Goal: Task Accomplishment & Management: Use online tool/utility

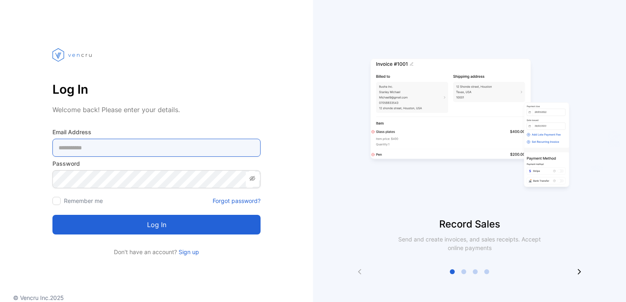
type Address-inputemail "**********"
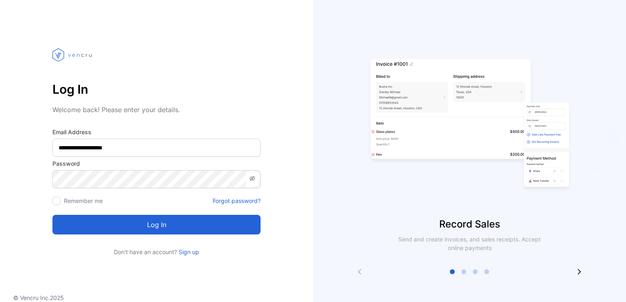
click at [145, 228] on button "Log in" at bounding box center [156, 225] width 208 height 20
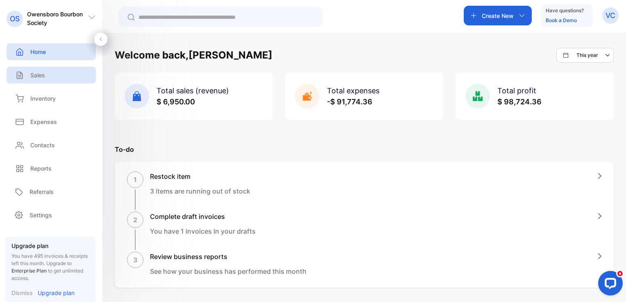
click at [36, 75] on p "Sales" at bounding box center [37, 75] width 15 height 9
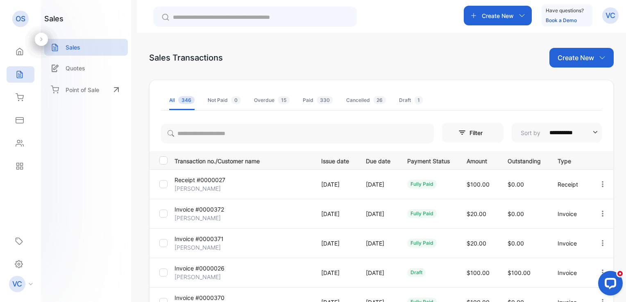
click at [575, 60] on p "Create New" at bounding box center [576, 58] width 36 height 10
click at [576, 83] on span "Invoice" at bounding box center [582, 85] width 19 height 9
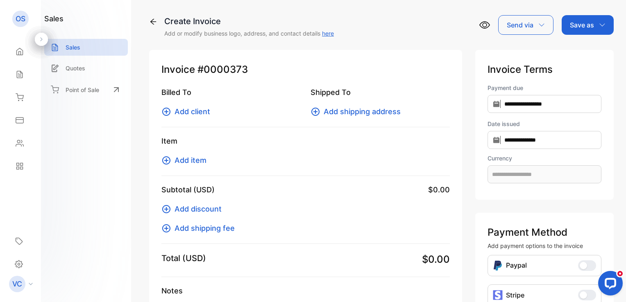
type input "**********"
click at [199, 112] on span "Add client" at bounding box center [193, 111] width 36 height 11
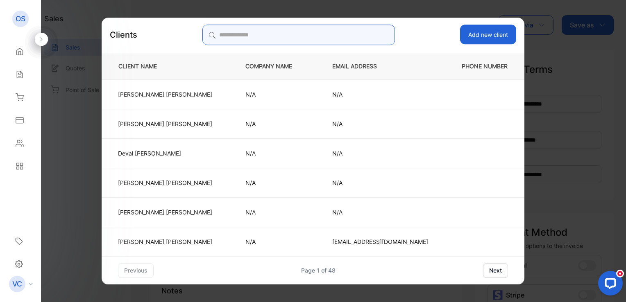
click at [259, 36] on input "search" at bounding box center [298, 35] width 193 height 20
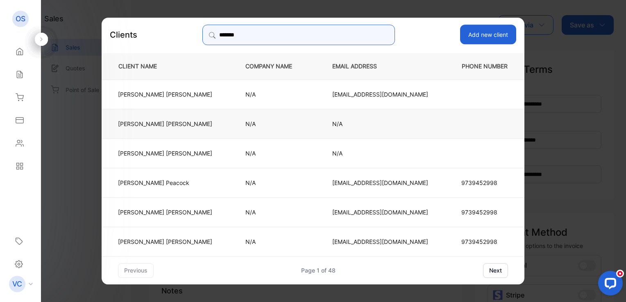
type input "*******"
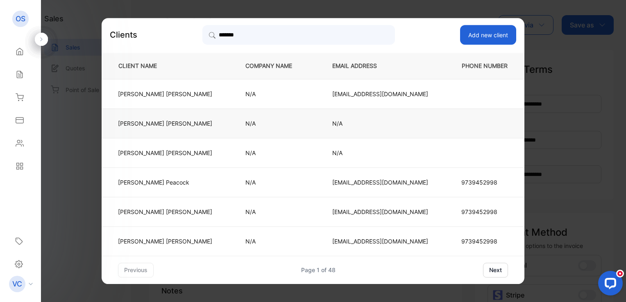
click at [164, 123] on p "[PERSON_NAME]" at bounding box center [165, 123] width 94 height 9
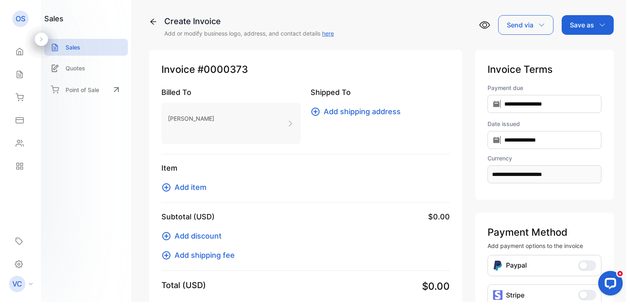
click at [192, 189] on span "Add item" at bounding box center [191, 187] width 32 height 11
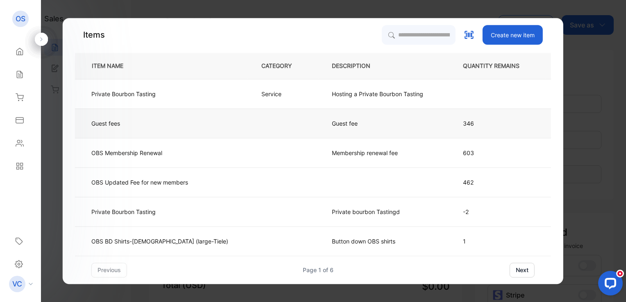
click at [332, 125] on p "Guest fee" at bounding box center [351, 123] width 39 height 9
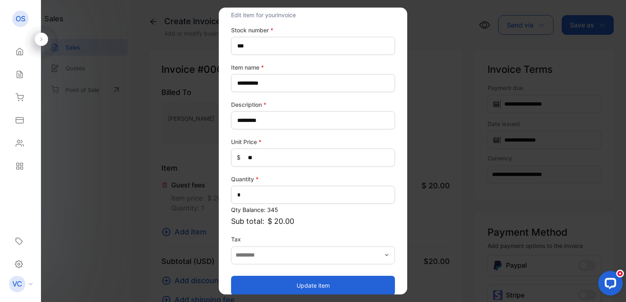
scroll to position [36, 0]
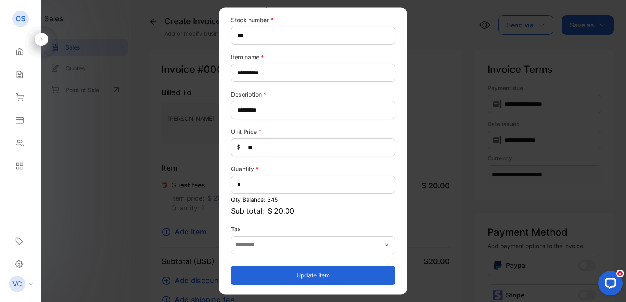
click at [286, 273] on button "Update item" at bounding box center [313, 276] width 164 height 20
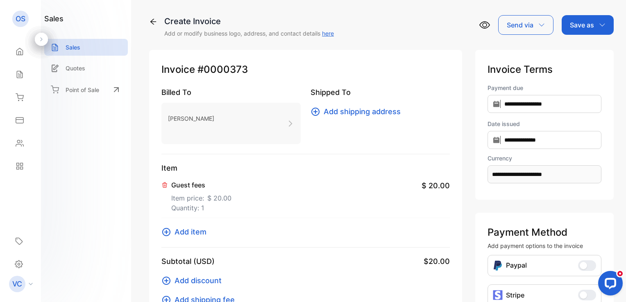
click at [592, 28] on p "Save as" at bounding box center [582, 25] width 24 height 10
click at [583, 53] on div "Invoice" at bounding box center [585, 52] width 47 height 16
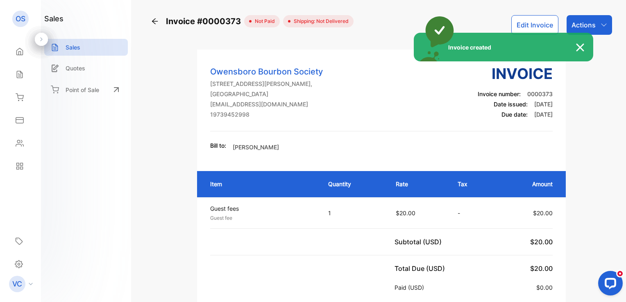
click at [600, 25] on div "Invoice created" at bounding box center [313, 151] width 626 height 302
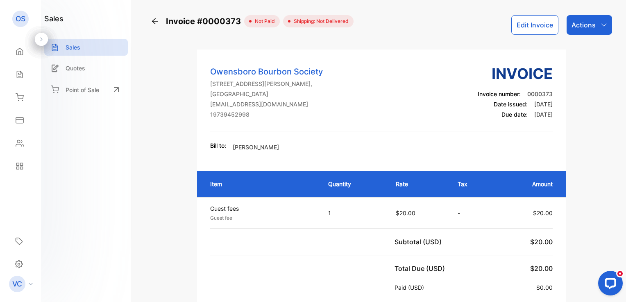
click at [592, 30] on p "Actions" at bounding box center [584, 25] width 24 height 10
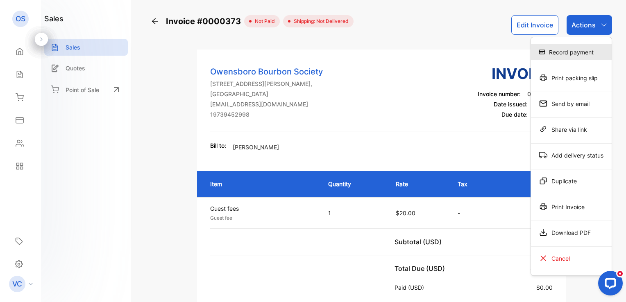
click at [581, 52] on div "Record payment" at bounding box center [571, 52] width 81 height 16
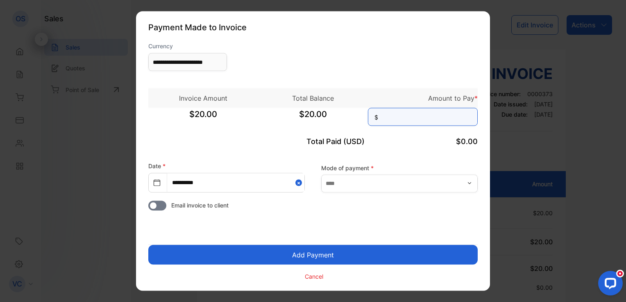
click at [452, 119] on input at bounding box center [423, 117] width 110 height 18
type input "**"
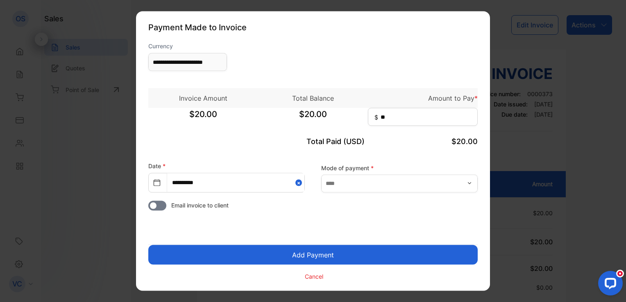
click at [306, 260] on button "Add Payment" at bounding box center [312, 255] width 329 height 20
